Goal: Information Seeking & Learning: Learn about a topic

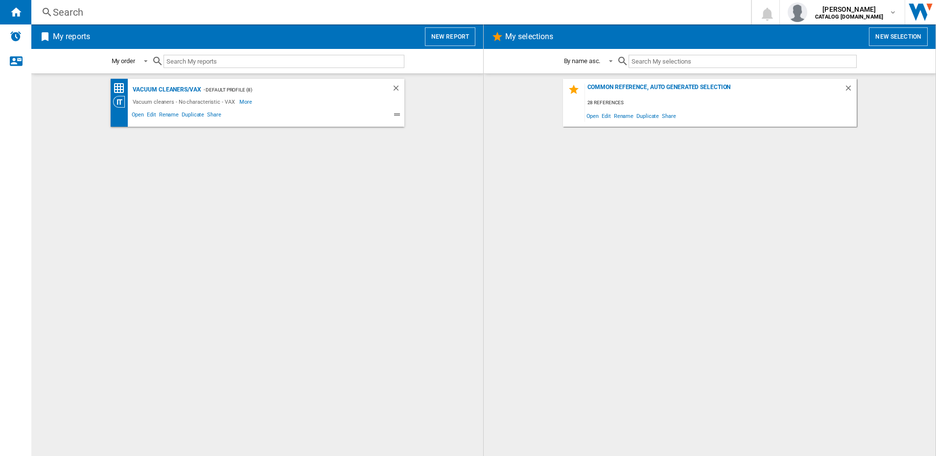
click at [57, 10] on div "Search" at bounding box center [389, 12] width 672 height 14
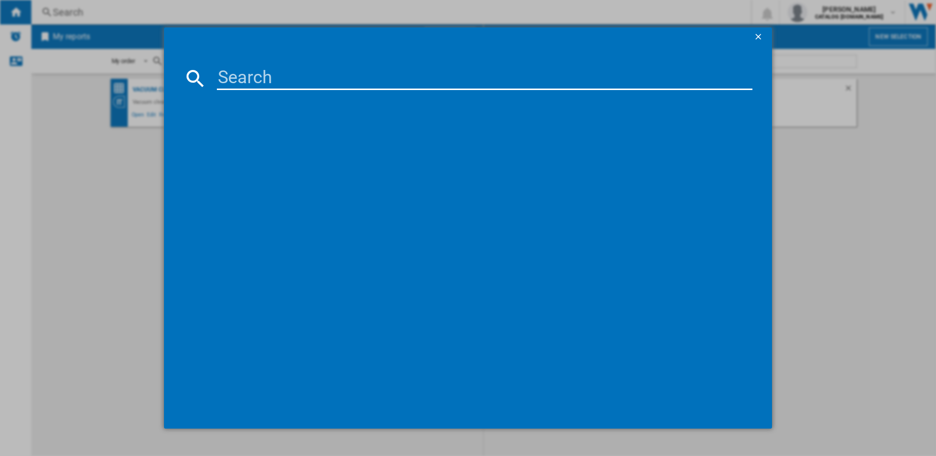
click at [263, 72] on input at bounding box center [485, 78] width 536 height 23
type input "clsvpaks"
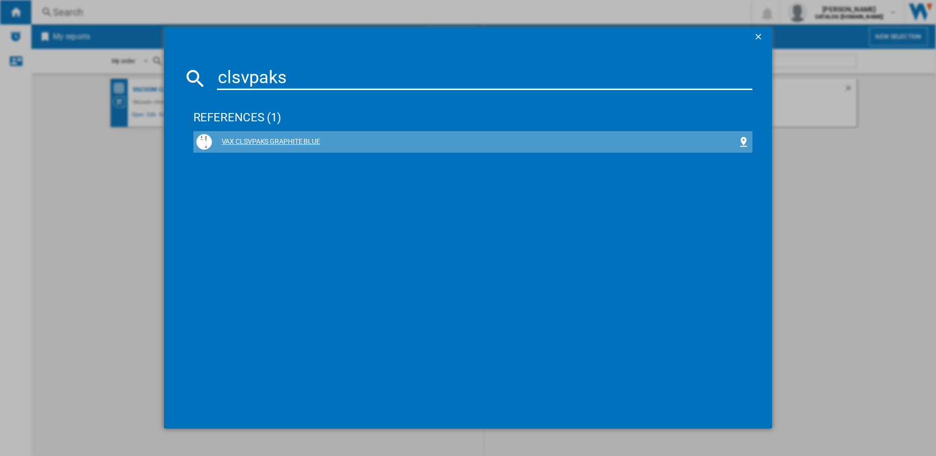
click at [288, 143] on div "VAX CLSVPAKS GRAPHITE BLUE" at bounding box center [475, 142] width 526 height 10
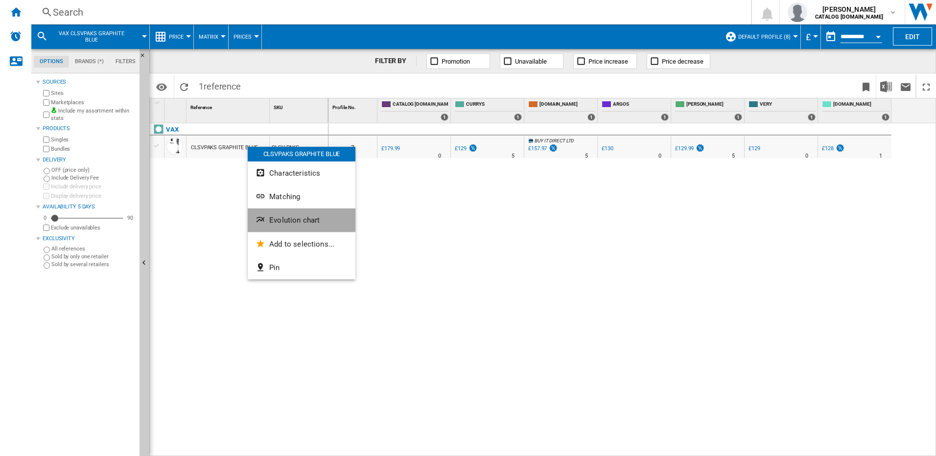
click at [286, 218] on span "Evolution chart" at bounding box center [294, 220] width 50 height 9
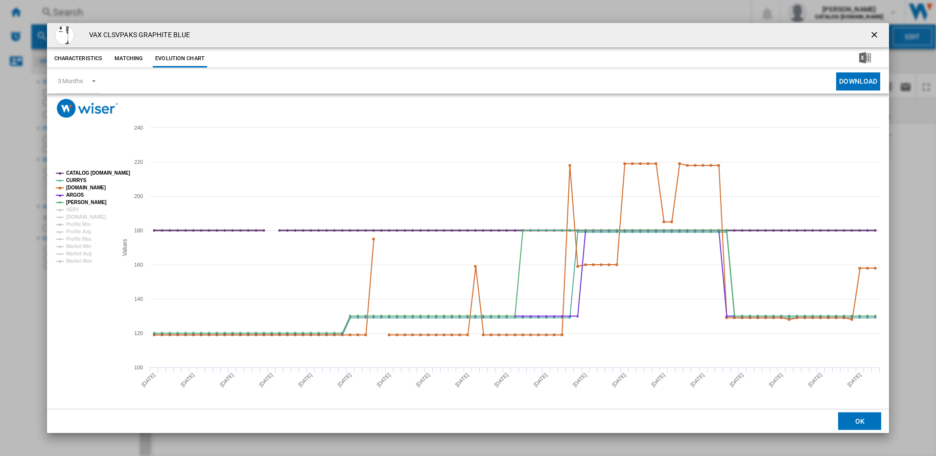
click at [77, 172] on tspan "CATALOG [DOMAIN_NAME]" at bounding box center [98, 172] width 64 height 5
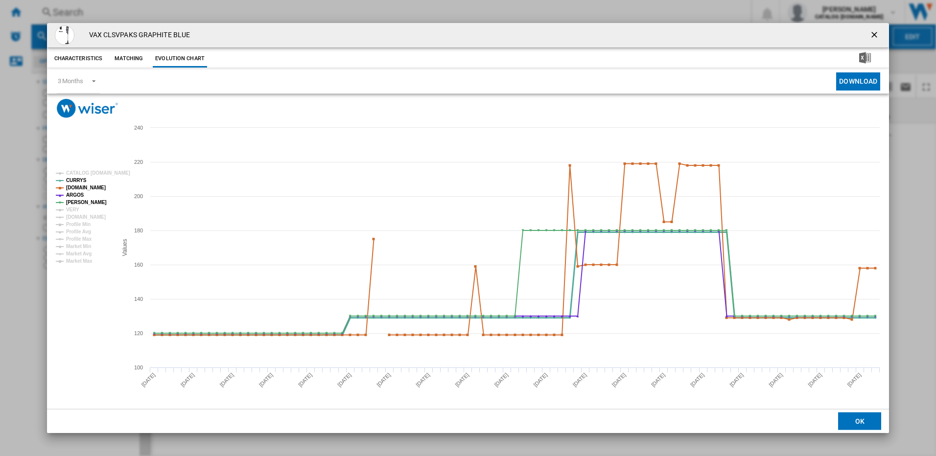
click at [68, 182] on tspan "CURRYS" at bounding box center [76, 180] width 21 height 5
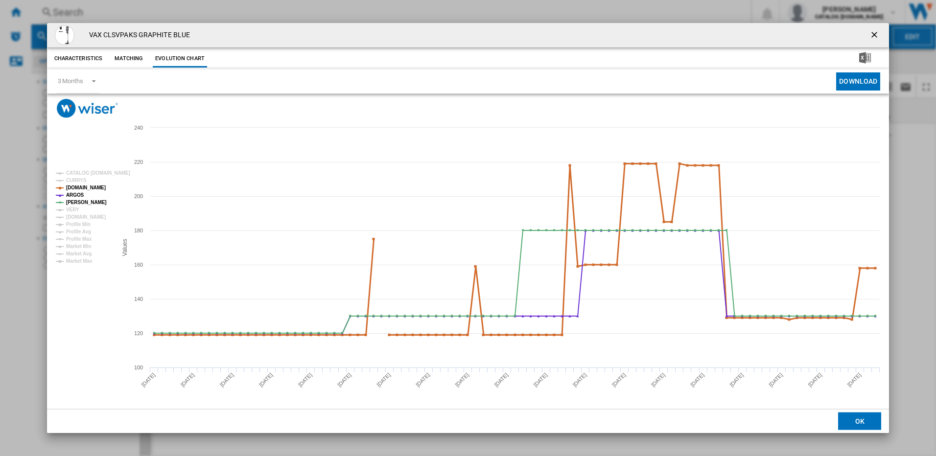
click at [73, 188] on tspan "[DOMAIN_NAME]" at bounding box center [86, 187] width 40 height 5
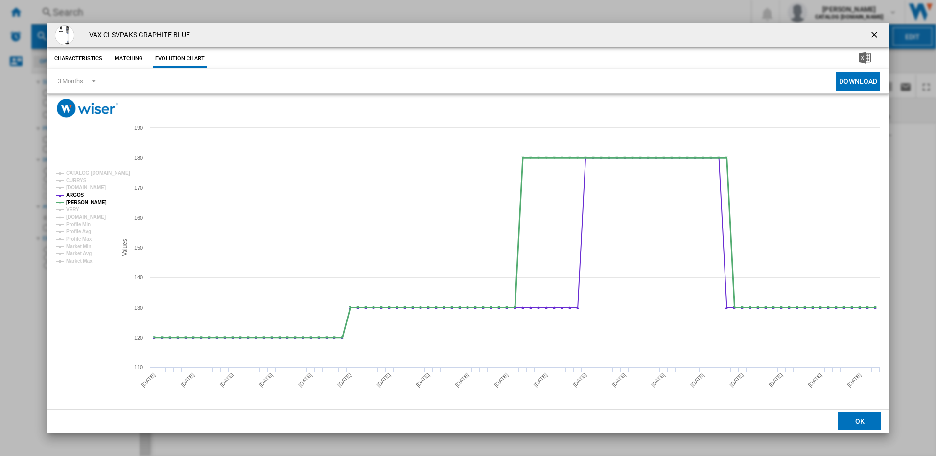
click at [72, 201] on tspan "[PERSON_NAME]" at bounding box center [86, 202] width 41 height 5
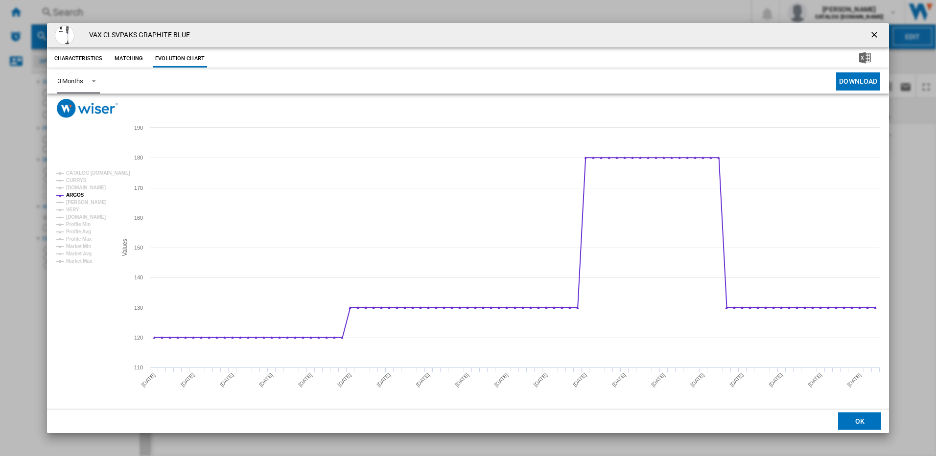
click at [80, 85] on span "3 Months" at bounding box center [70, 81] width 25 height 9
click at [74, 107] on div "6 Months" at bounding box center [69, 105] width 25 height 9
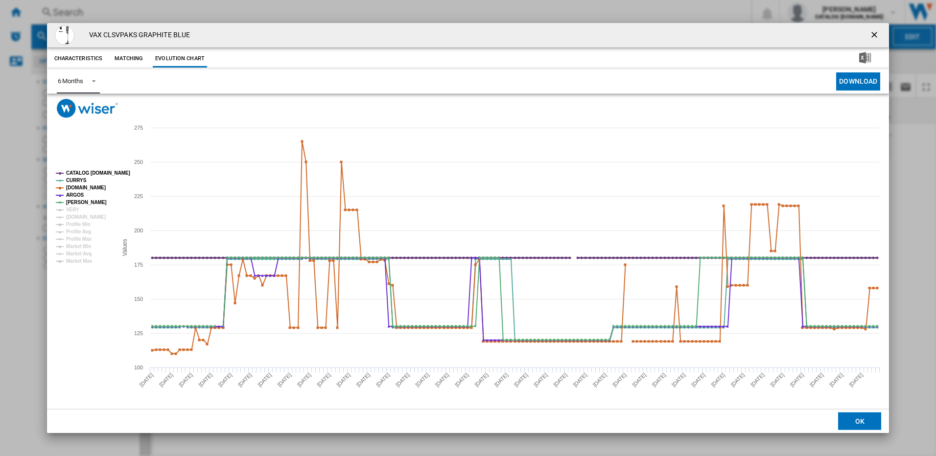
click at [82, 174] on tspan "CATALOG [DOMAIN_NAME]" at bounding box center [98, 172] width 64 height 5
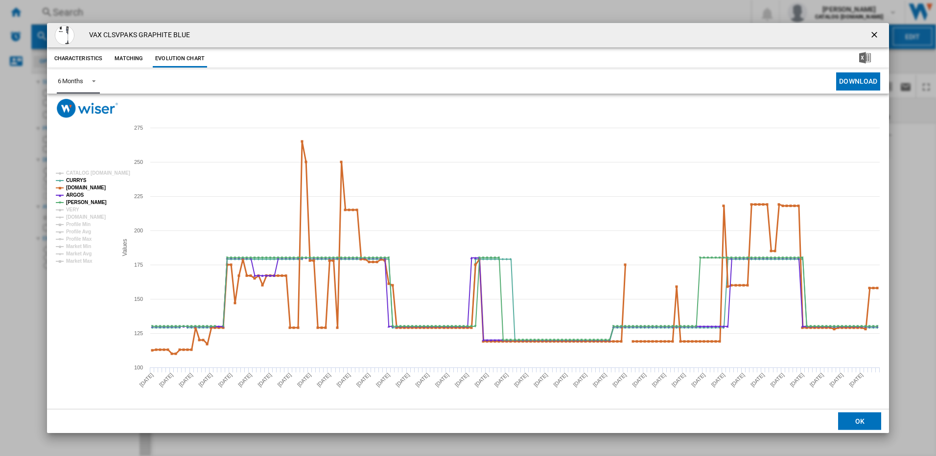
click at [74, 185] on tspan "[DOMAIN_NAME]" at bounding box center [86, 187] width 40 height 5
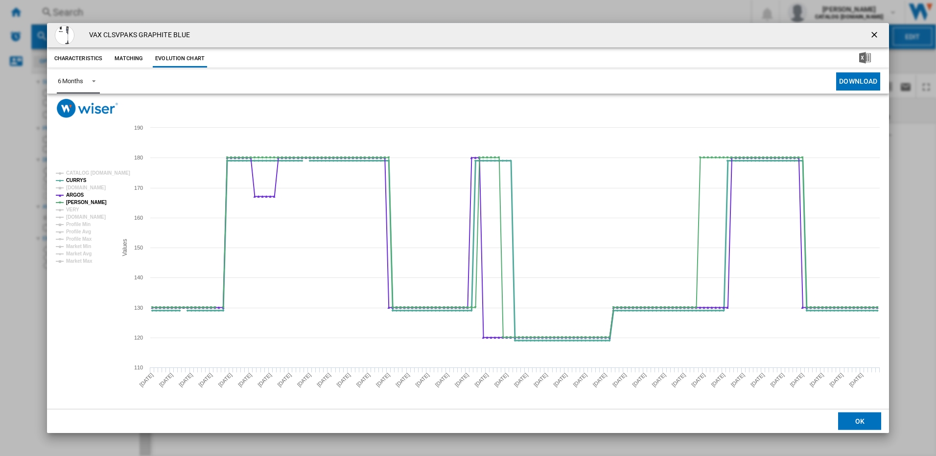
click at [75, 182] on tspan "CURRYS" at bounding box center [76, 180] width 21 height 5
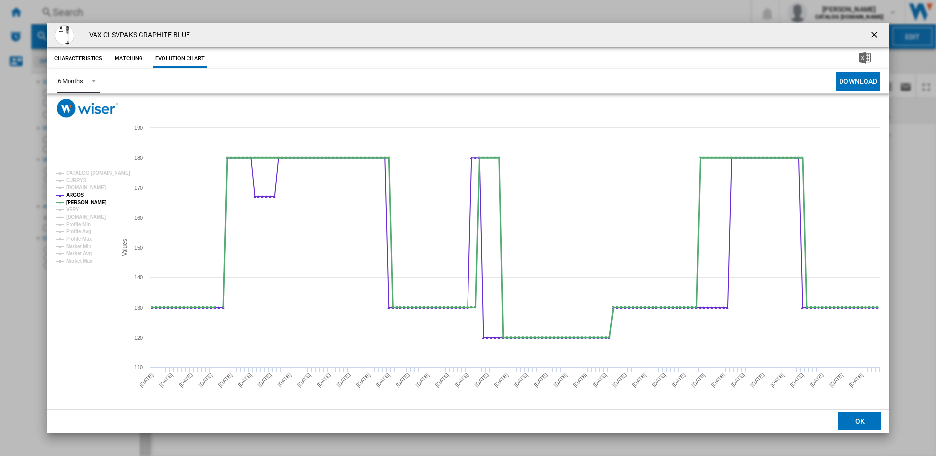
click at [75, 200] on tspan "[PERSON_NAME]" at bounding box center [86, 202] width 41 height 5
